Goal: Task Accomplishment & Management: Manage account settings

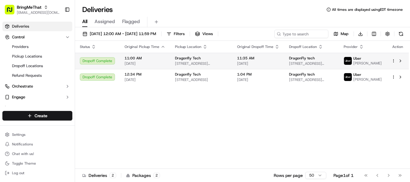
scroll to position [0, 0]
click at [392, 64] on html "BringMeThat [EMAIL_ADDRESS][DOMAIN_NAME] Toggle Sidebar Deliveries Control Prov…" at bounding box center [205, 91] width 410 height 182
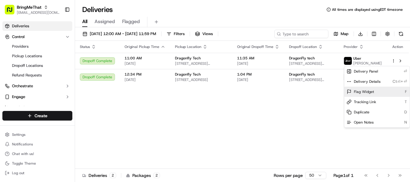
click at [377, 92] on div "Flag Widget F" at bounding box center [376, 92] width 65 height 10
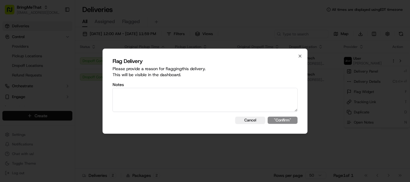
click at [240, 107] on textarea at bounding box center [205, 100] width 185 height 24
type textarea "Driver never delivered this."
click at [293, 122] on button ""Confirm"" at bounding box center [283, 120] width 30 height 7
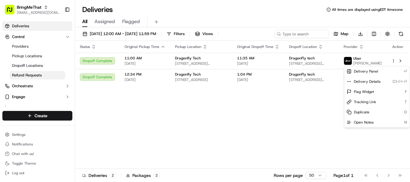
click at [28, 73] on html "BringMeThat [EMAIL_ADDRESS][DOMAIN_NAME] Toggle Sidebar Deliveries Control Prov…" at bounding box center [205, 91] width 410 height 182
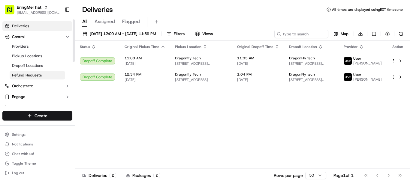
click at [28, 73] on span "Refund Requests" at bounding box center [27, 75] width 30 height 5
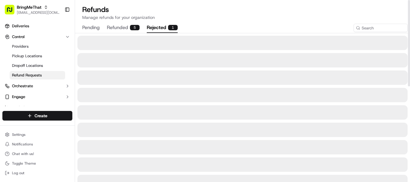
click at [152, 29] on button "rejected 1" at bounding box center [162, 28] width 31 height 10
click at [127, 29] on button "refunded 5" at bounding box center [123, 28] width 33 height 10
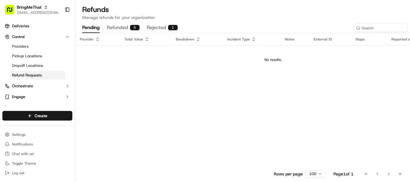
click at [91, 31] on button "pending" at bounding box center [90, 28] width 17 height 10
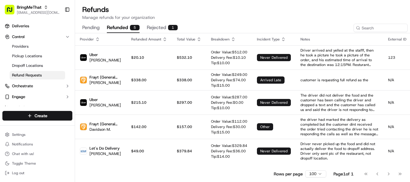
click at [126, 27] on button "refunded 5" at bounding box center [123, 28] width 33 height 10
